Goal: Information Seeking & Learning: Learn about a topic

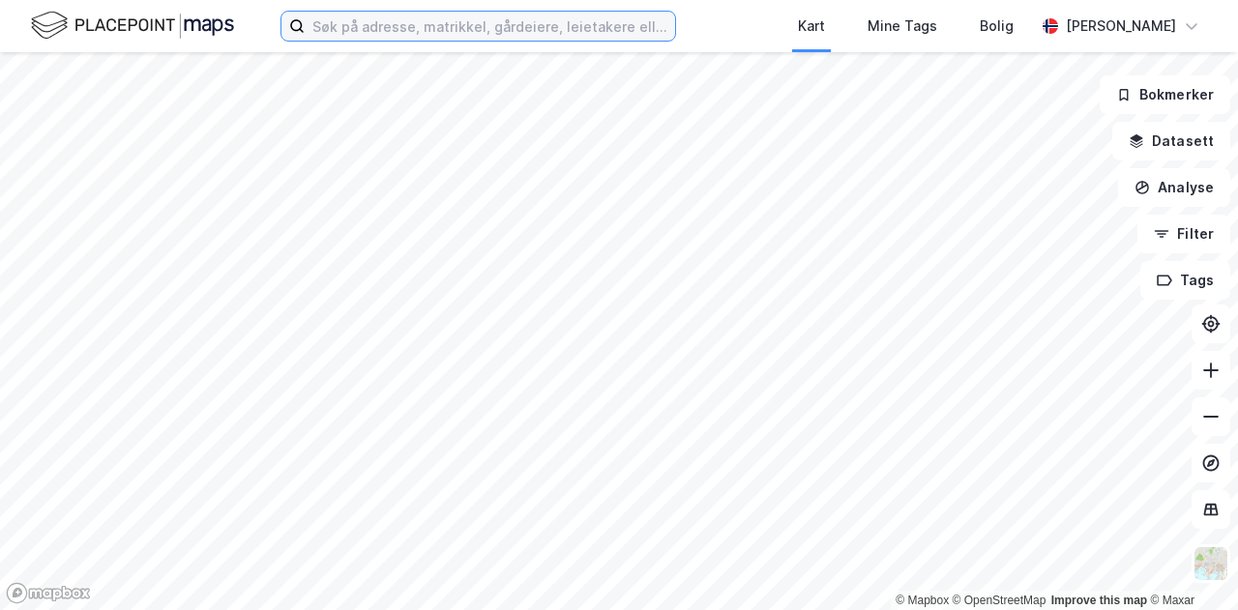
click at [460, 18] on input at bounding box center [490, 26] width 370 height 29
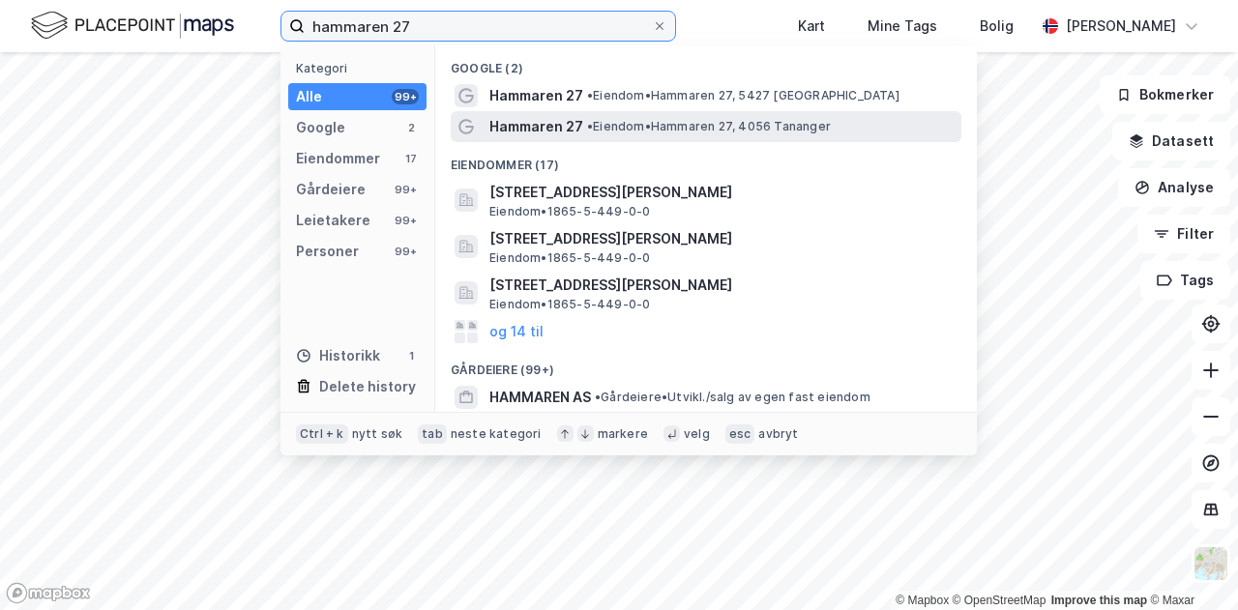
type input "hammaren 27"
click at [625, 120] on span "• [PERSON_NAME] 27, 4056 Tananger" at bounding box center [709, 126] width 244 height 15
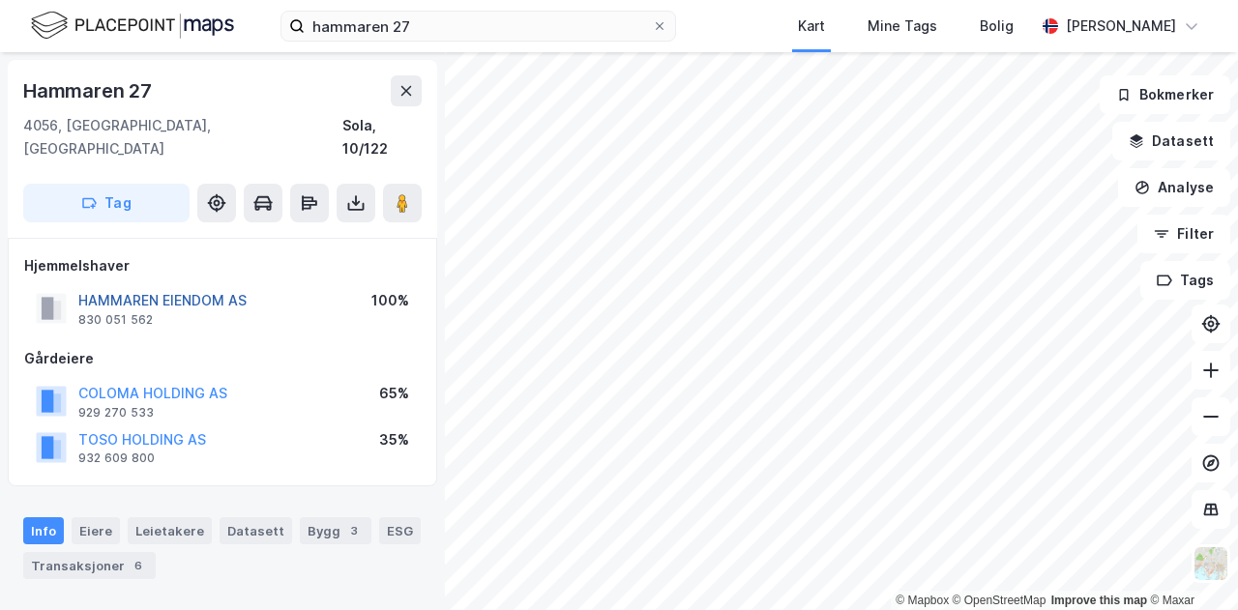
click at [0, 0] on button "HAMMAREN EIENDOM AS" at bounding box center [0, 0] width 0 height 0
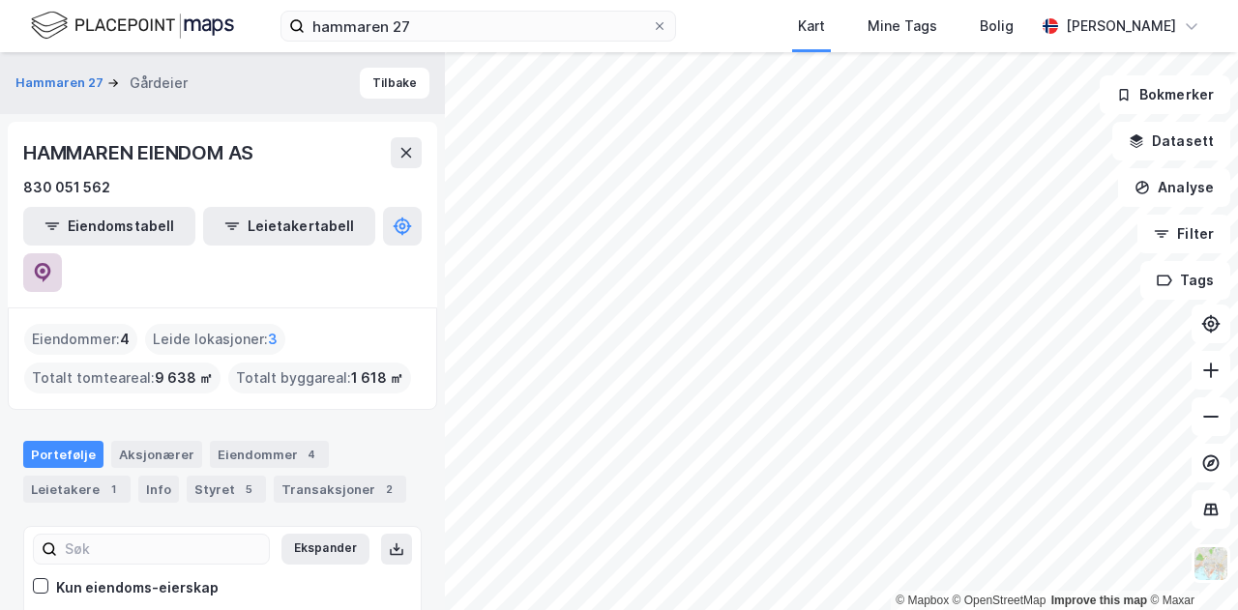
click at [62, 253] on button at bounding box center [42, 272] width 39 height 39
